Goal: Task Accomplishment & Management: Manage account settings

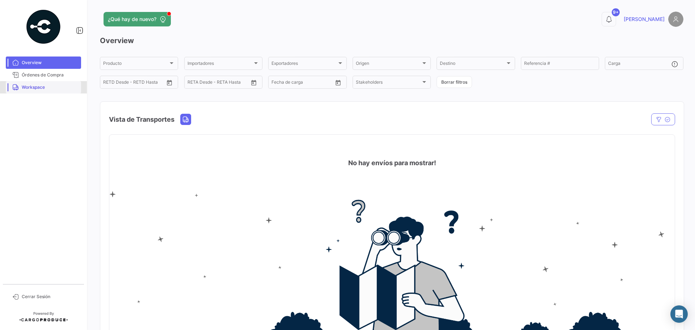
click at [68, 89] on span "Workspace" at bounding box center [50, 87] width 56 height 7
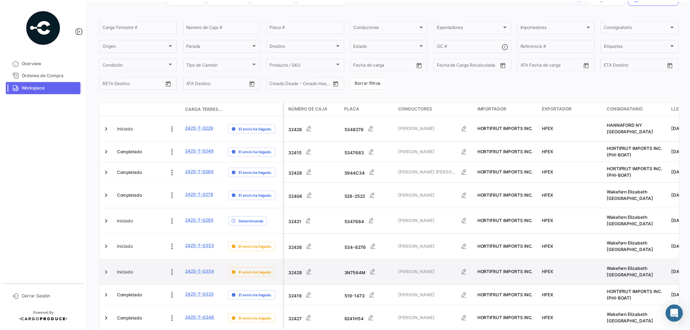
scroll to position [36, 0]
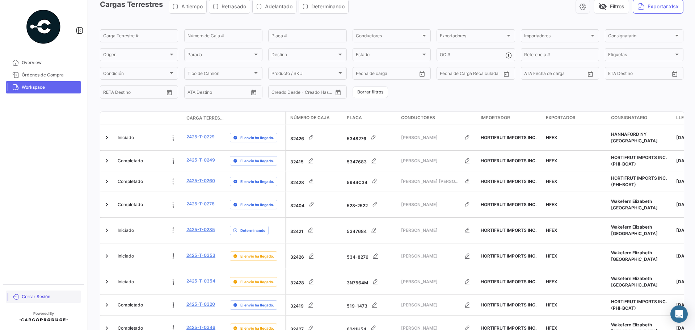
click at [49, 292] on link "Cerrar Sesión" at bounding box center [43, 296] width 75 height 12
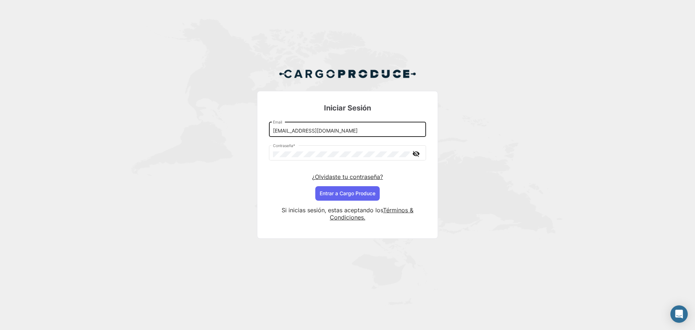
click at [345, 131] on input "[EMAIL_ADDRESS][DOMAIN_NAME]" at bounding box center [348, 131] width 150 height 6
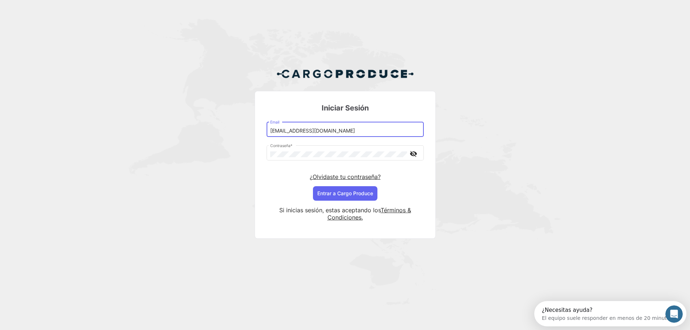
type input "[EMAIL_ADDRESS][DOMAIN_NAME]"
click at [352, 198] on button "Entrar a Cargo Produce" at bounding box center [345, 193] width 64 height 14
